Goal: Information Seeking & Learning: Learn about a topic

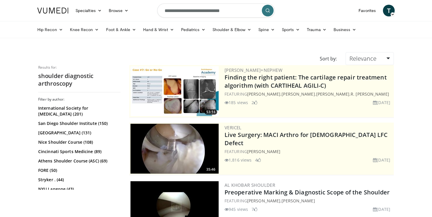
click at [191, 8] on input "**********" at bounding box center [216, 11] width 118 height 14
type input "**********"
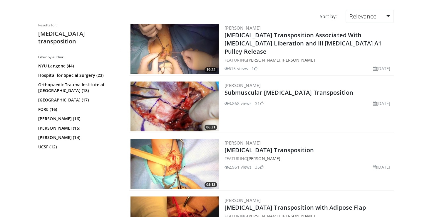
scroll to position [99, 0]
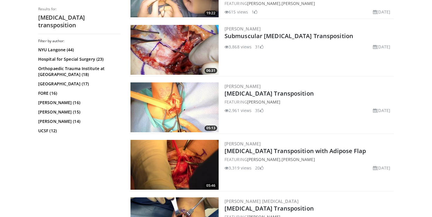
click at [174, 110] on img at bounding box center [174, 108] width 88 height 50
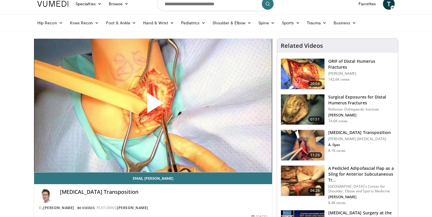
click at [153, 105] on span "Video Player" at bounding box center [153, 105] width 0 height 0
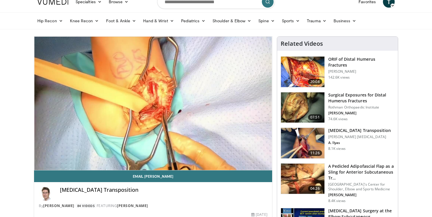
scroll to position [8, 0]
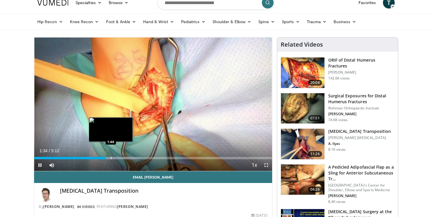
click at [111, 158] on div "Progress Bar" at bounding box center [111, 158] width 1 height 2
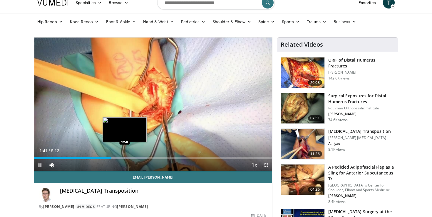
click at [125, 157] on div "Loaded : 47.59% 1:41 1:58" at bounding box center [153, 157] width 238 height 6
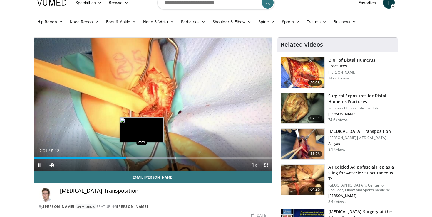
click at [142, 158] on div "Progress Bar" at bounding box center [142, 158] width 1 height 2
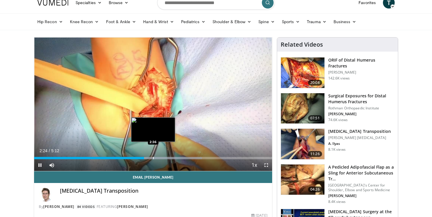
click at [153, 158] on div "Progress Bar" at bounding box center [153, 158] width 1 height 2
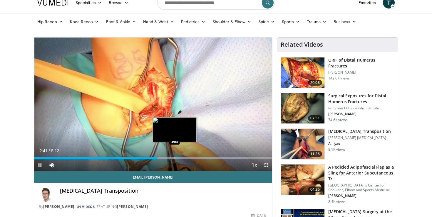
click at [175, 158] on div "Progress Bar" at bounding box center [175, 158] width 1 height 2
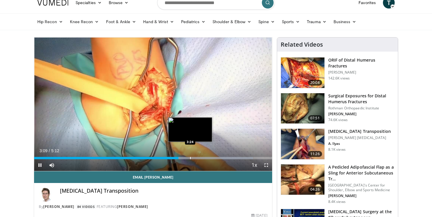
click at [190, 158] on div "Progress Bar" at bounding box center [190, 158] width 1 height 2
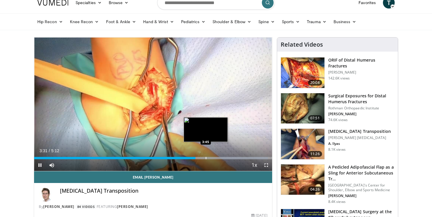
click at [206, 158] on div "Progress Bar" at bounding box center [206, 158] width 1 height 2
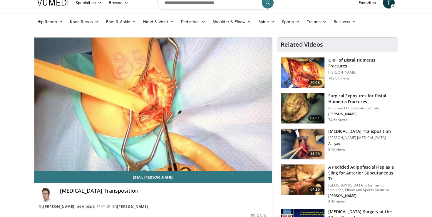
click at [216, 158] on div "10 seconds Tap to unmute" at bounding box center [153, 105] width 238 height 134
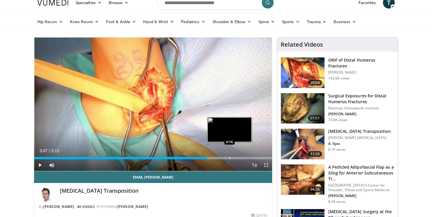
click at [230, 156] on div "Loaded : 99.88% 3:47 4:16" at bounding box center [153, 157] width 238 height 6
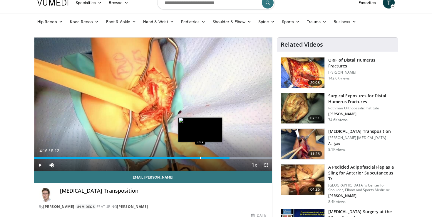
click at [200, 119] on img "Progress Bar" at bounding box center [200, 130] width 44 height 25
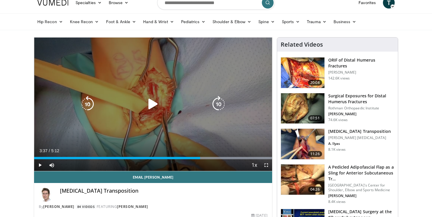
click at [181, 86] on div "10 seconds Tap to unmute" at bounding box center [153, 105] width 238 height 134
